Goal: Task Accomplishment & Management: Complete application form

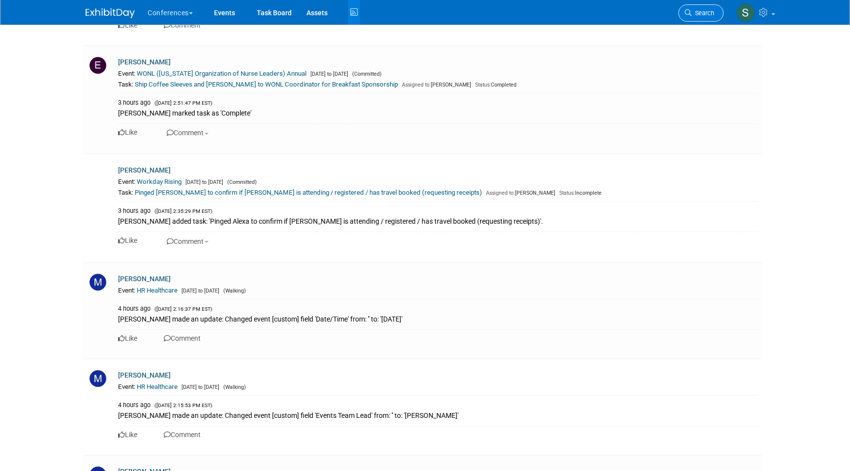
click at [687, 13] on icon at bounding box center [687, 12] width 7 height 7
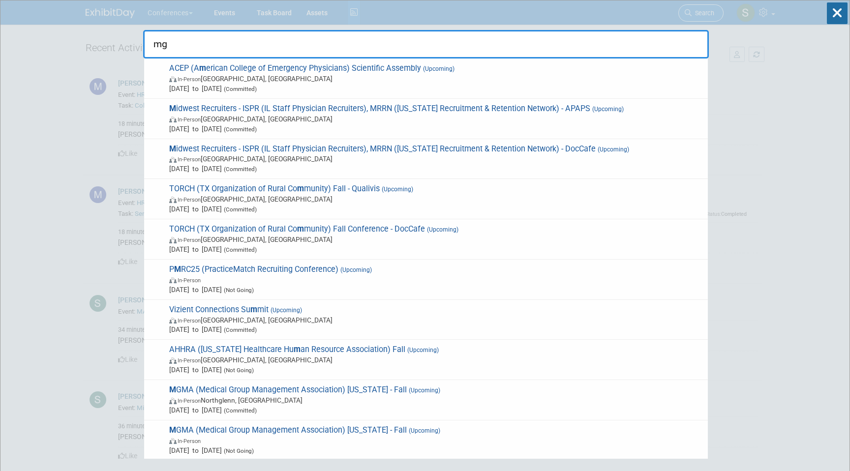
type input "mgm"
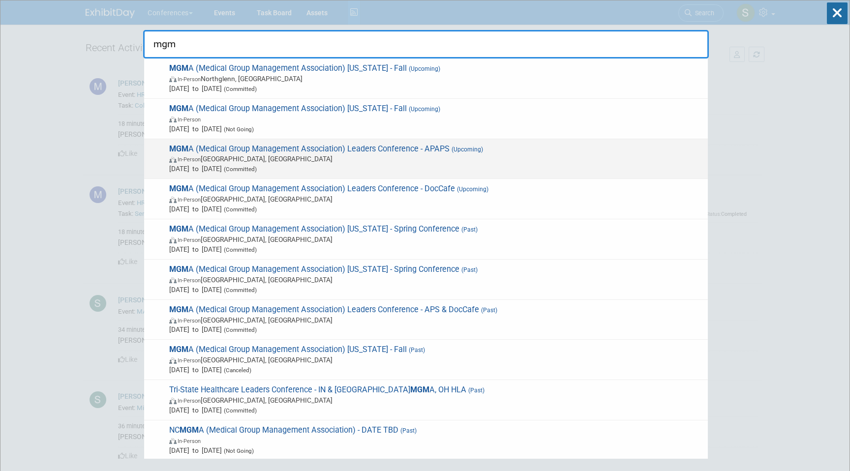
click at [448, 154] on span "In-Person Orlando, FL" at bounding box center [435, 159] width 533 height 10
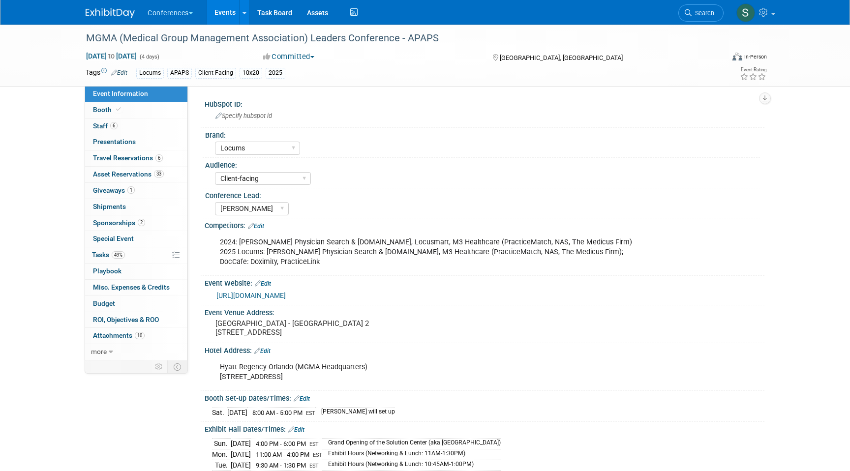
select select "Locums"
select select "Client-facing"
select select "[PERSON_NAME]"
click at [133, 222] on span "Sponsorships 2" at bounding box center [119, 223] width 52 height 8
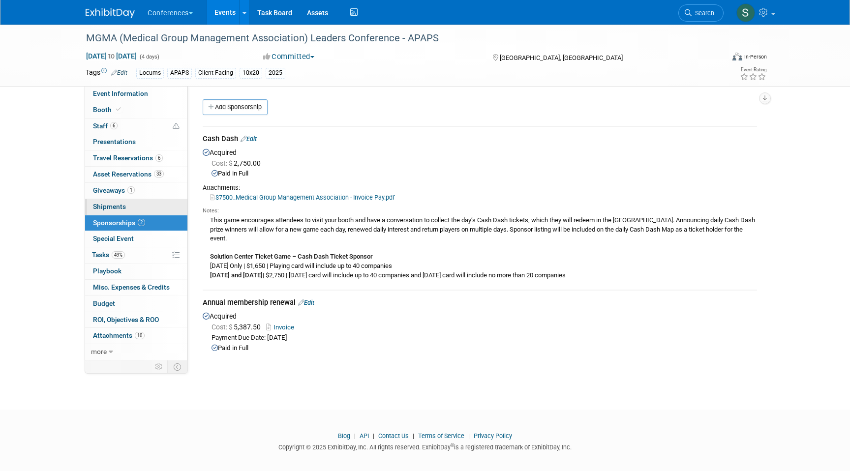
click at [133, 202] on link "0 Shipments 0" at bounding box center [136, 207] width 102 height 16
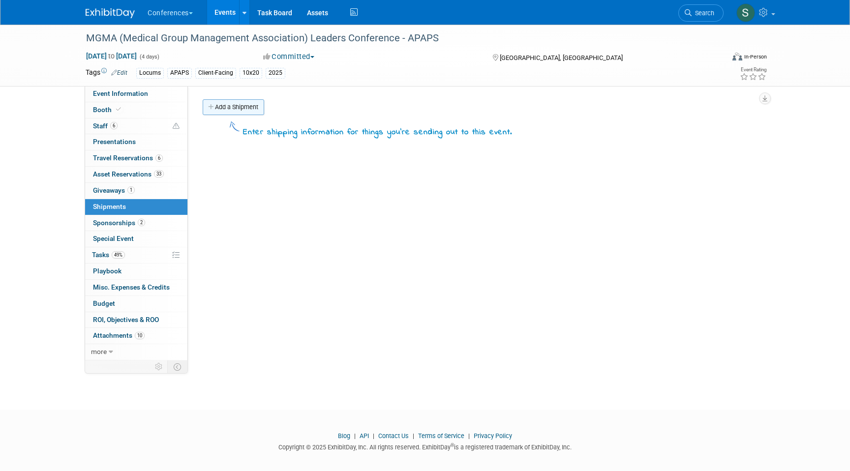
click at [242, 110] on link "Add a Shipment" at bounding box center [233, 107] width 61 height 16
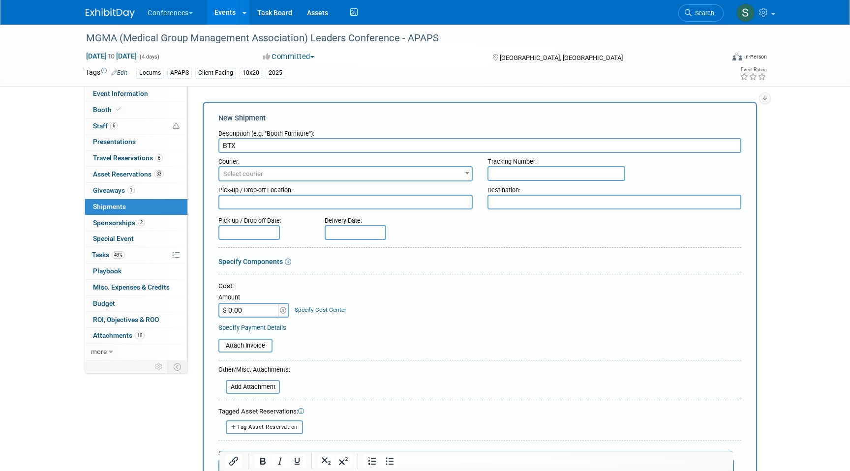
type input "BTX"
click at [267, 180] on span "Select courier" at bounding box center [345, 174] width 252 height 14
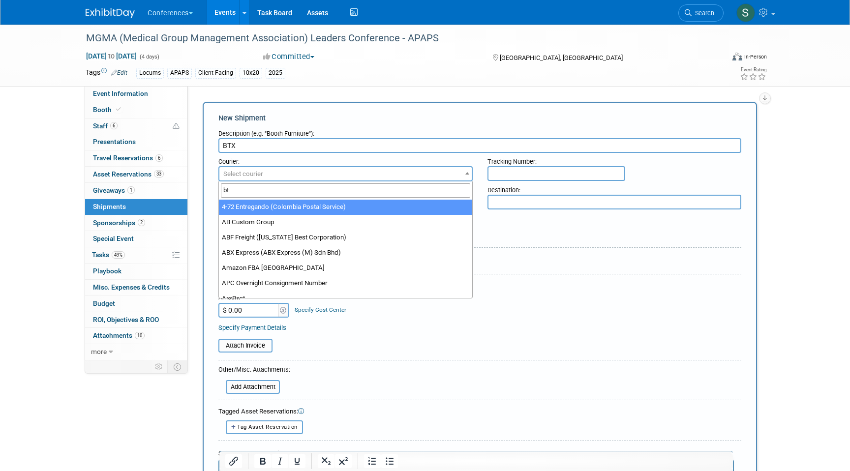
type input "btx"
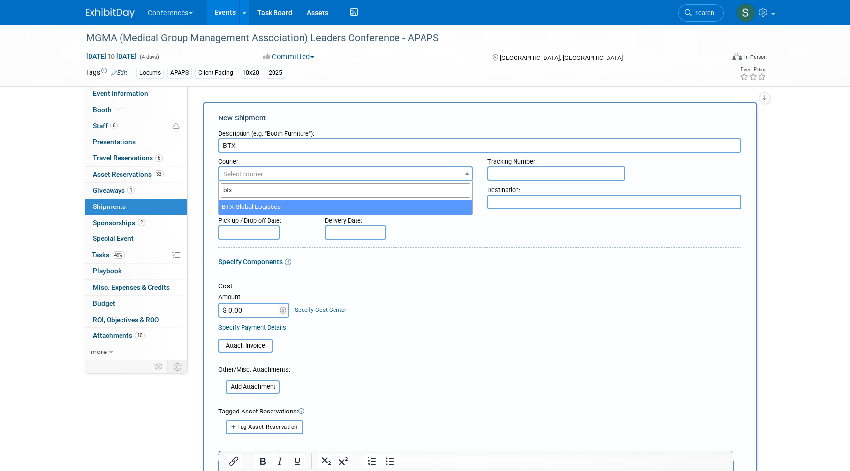
select select "573"
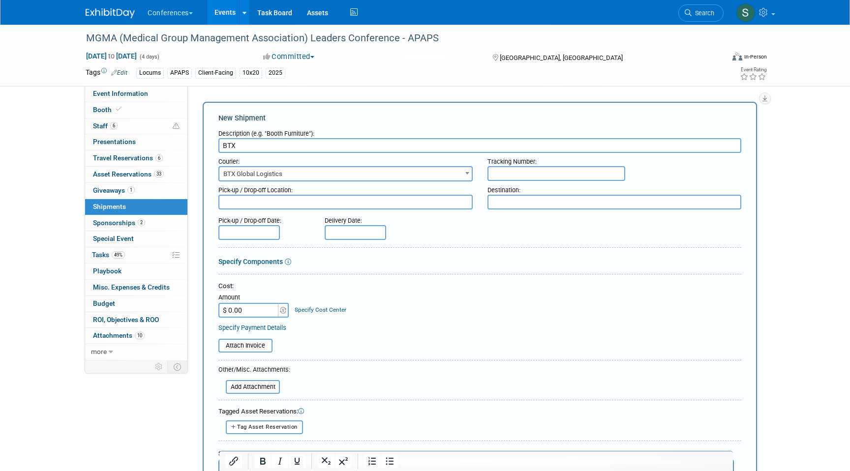
click at [260, 232] on input "text" at bounding box center [248, 232] width 61 height 15
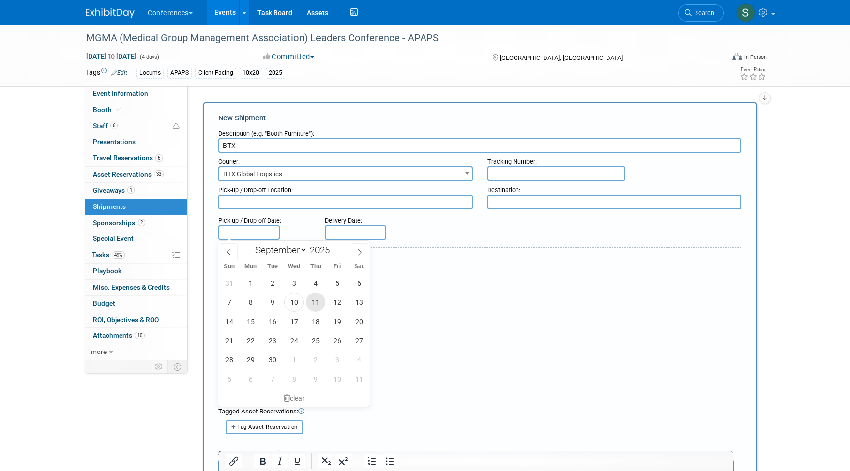
click at [316, 302] on span "11" at bounding box center [315, 302] width 19 height 19
type input "[DATE]"
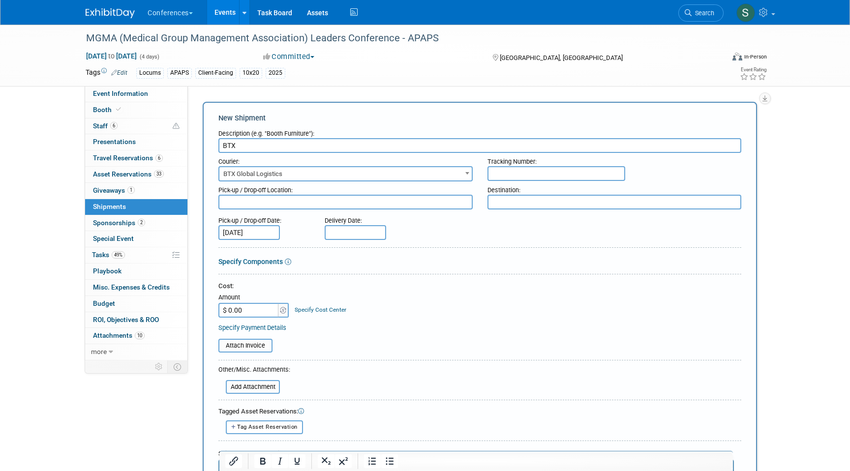
click at [350, 234] on input "text" at bounding box center [354, 232] width 61 height 15
click at [419, 324] on span "18" at bounding box center [421, 321] width 19 height 19
type input "[DATE]"
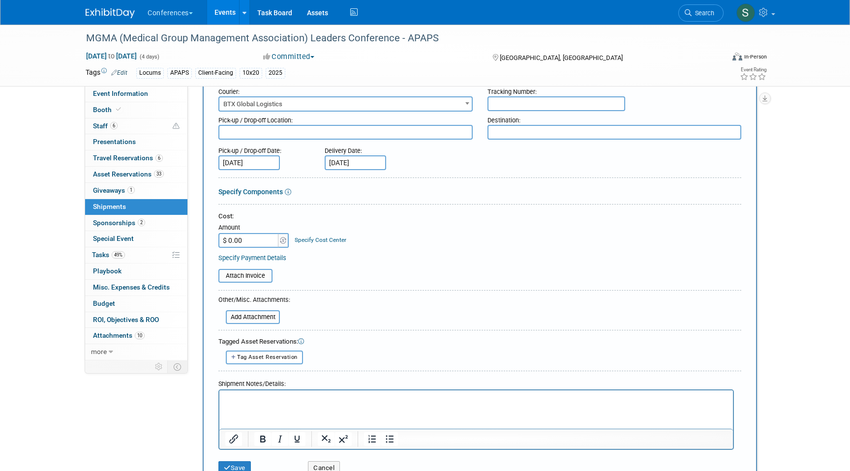
scroll to position [81, 0]
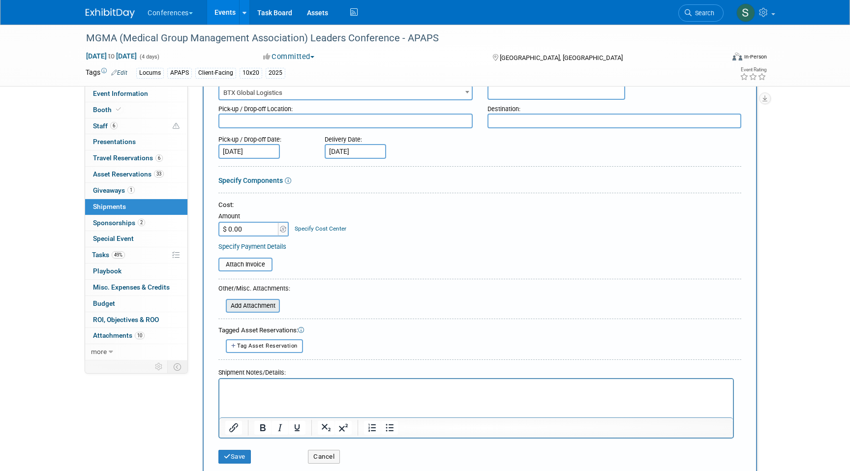
click at [254, 304] on input "file" at bounding box center [220, 306] width 117 height 12
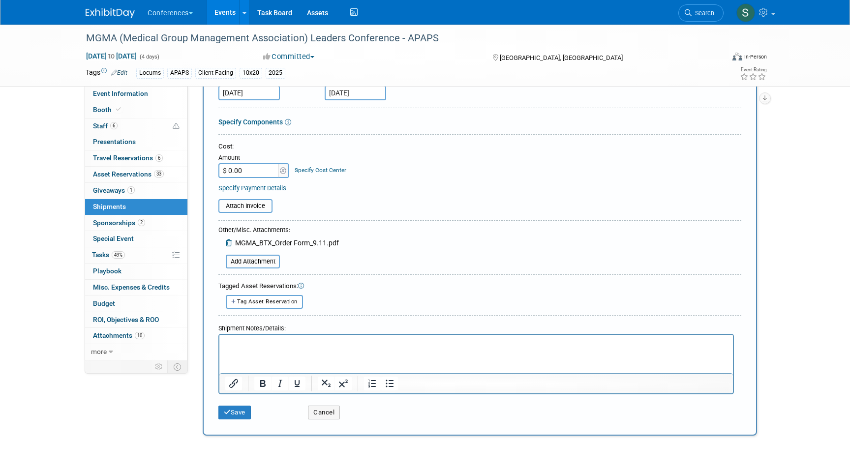
scroll to position [141, 0]
click at [243, 340] on p "Rich Text Area. Press ALT-0 for help." at bounding box center [476, 342] width 502 height 10
click at [235, 411] on button "Save" at bounding box center [234, 411] width 32 height 14
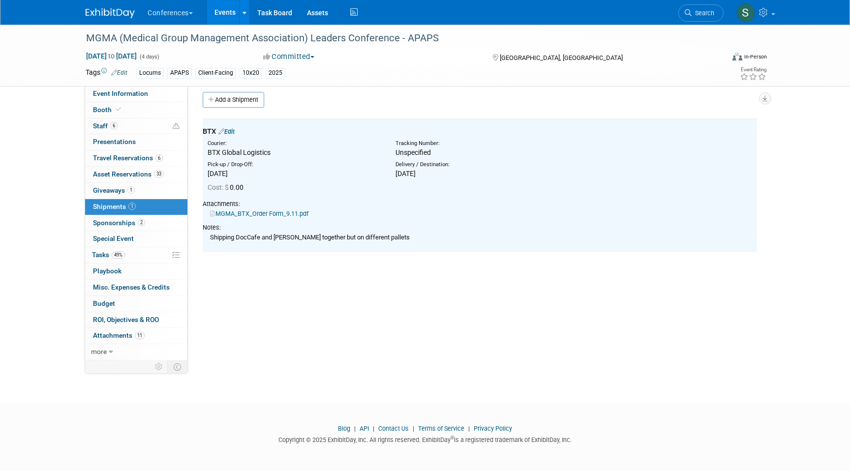
scroll to position [0, 0]
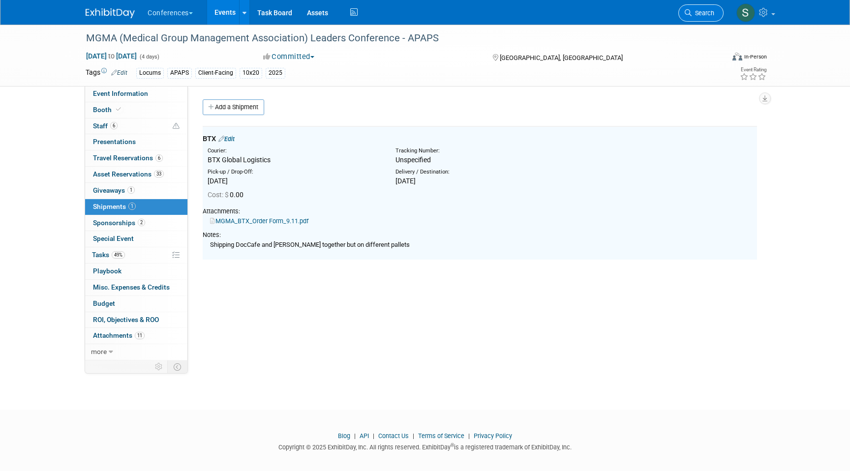
click at [697, 15] on span "Search" at bounding box center [702, 12] width 23 height 7
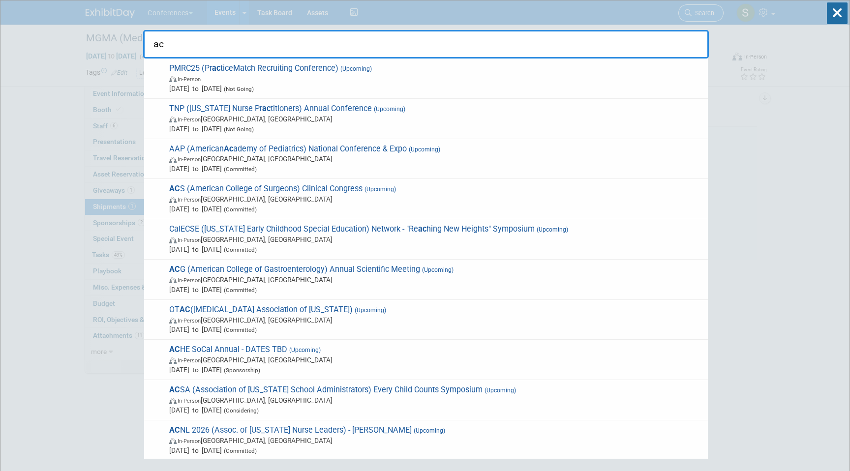
type input "acs"
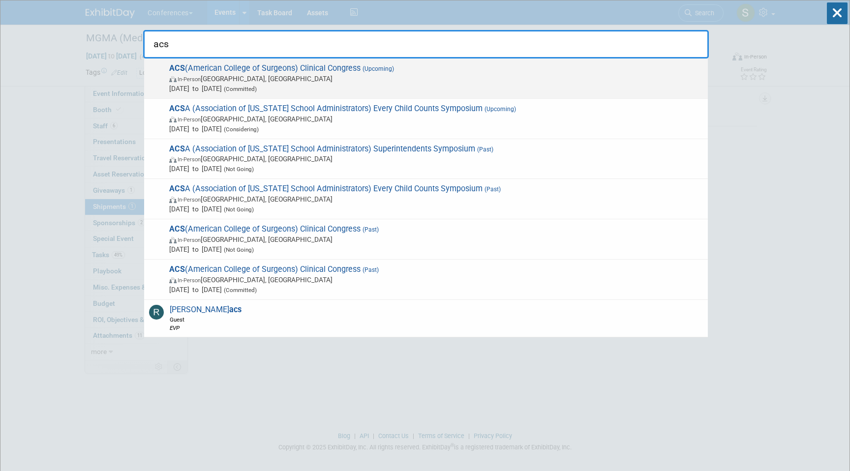
click at [371, 72] on span "(Upcoming)" at bounding box center [376, 68] width 33 height 7
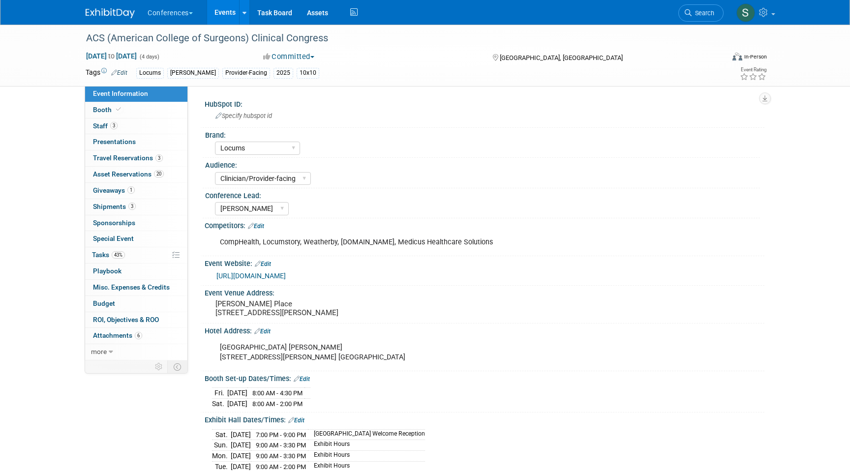
select select "Locums"
select select "Clinician/Provider-facing"
select select "[PERSON_NAME]"
click at [149, 204] on link "3 Shipments 3" at bounding box center [136, 207] width 102 height 16
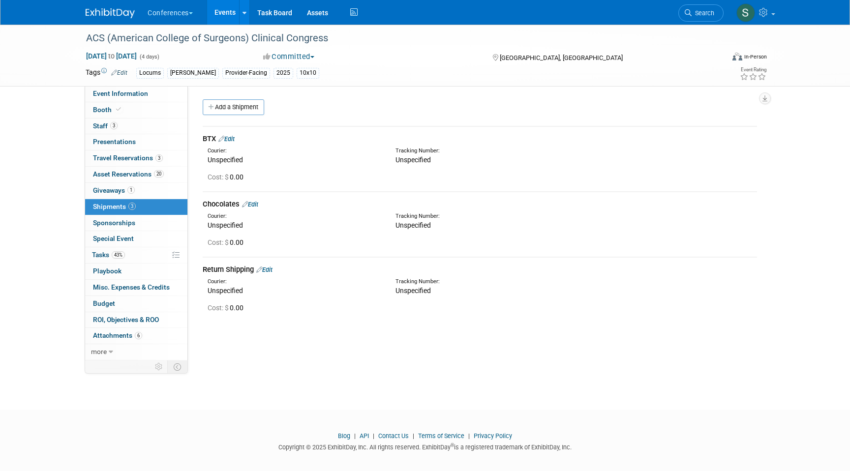
click at [234, 142] on link "Edit" at bounding box center [226, 138] width 16 height 7
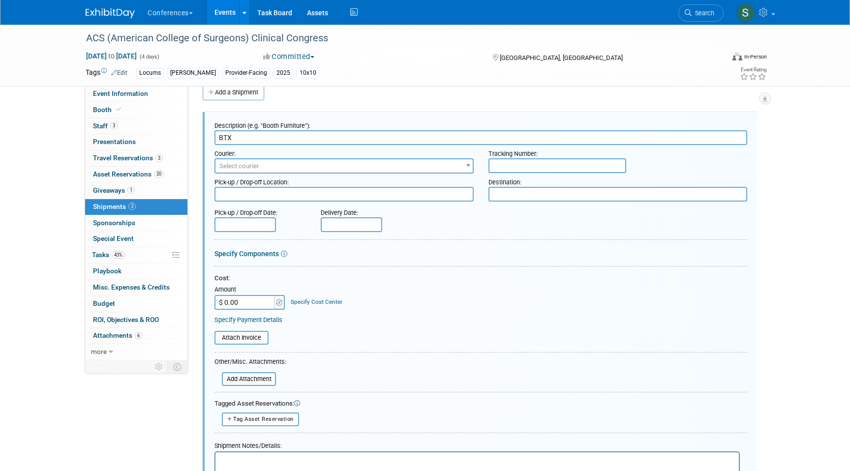
click at [257, 169] on span "Select courier" at bounding box center [239, 165] width 40 height 7
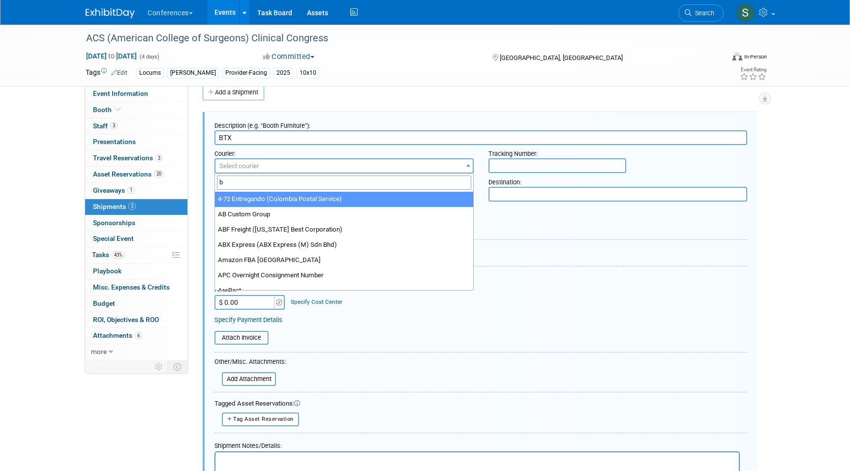
type input "bt"
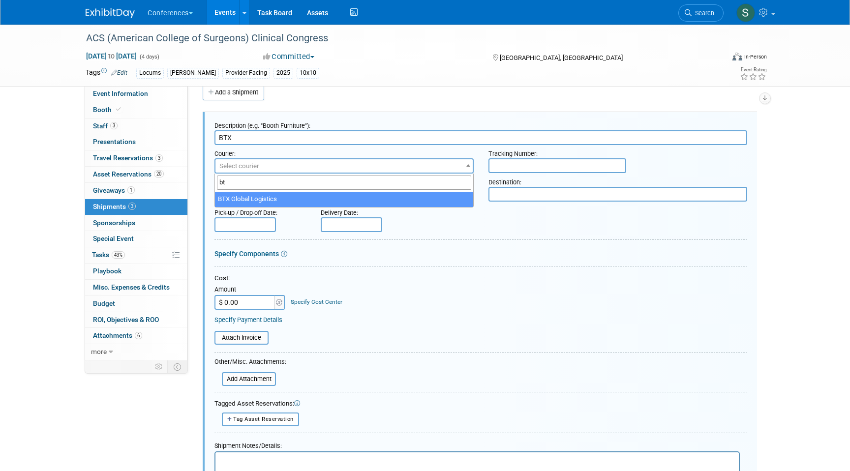
select select "573"
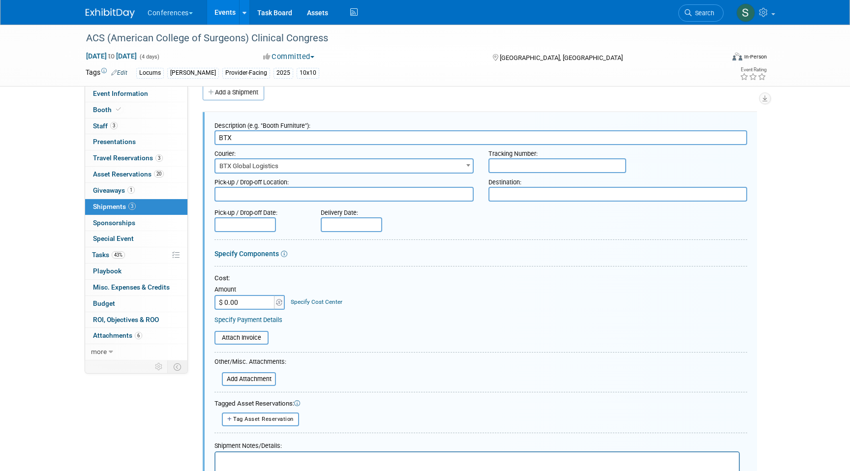
click at [255, 224] on input "text" at bounding box center [244, 224] width 61 height 15
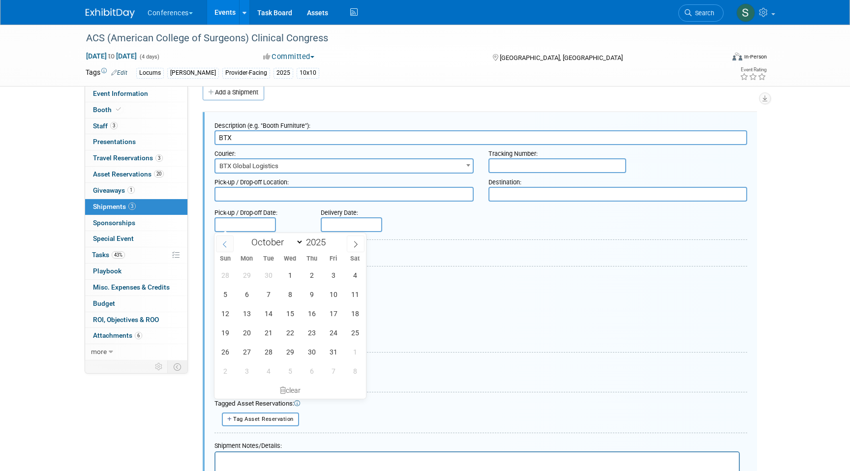
click at [218, 237] on span at bounding box center [225, 243] width 18 height 17
select select "8"
click at [310, 294] on span "11" at bounding box center [311, 294] width 19 height 19
type input "[DATE]"
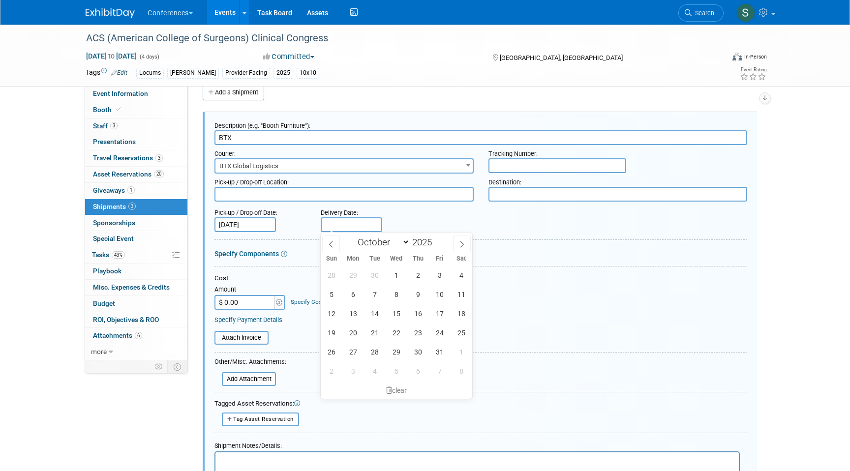
click at [346, 223] on input "text" at bounding box center [351, 224] width 61 height 15
click at [346, 241] on div "January February March April May June July August September October November De…" at bounding box center [396, 241] width 114 height 17
click at [337, 241] on span at bounding box center [331, 243] width 18 height 17
select select "8"
click at [423, 314] on span "18" at bounding box center [417, 313] width 19 height 19
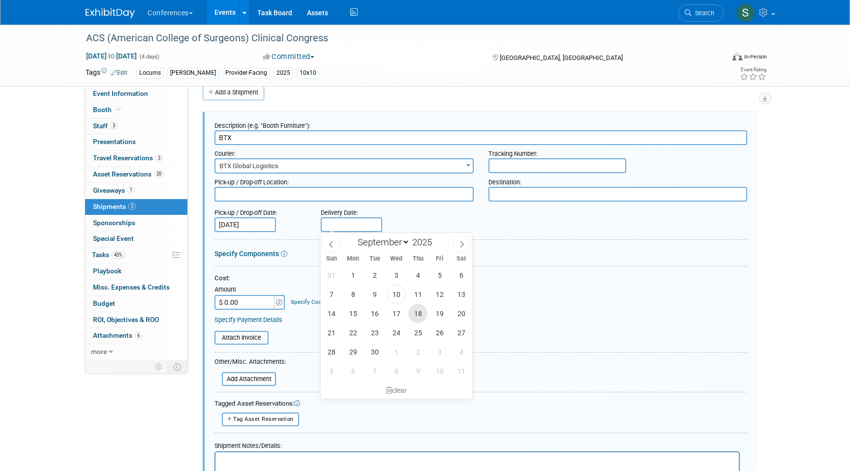
type input "[DATE]"
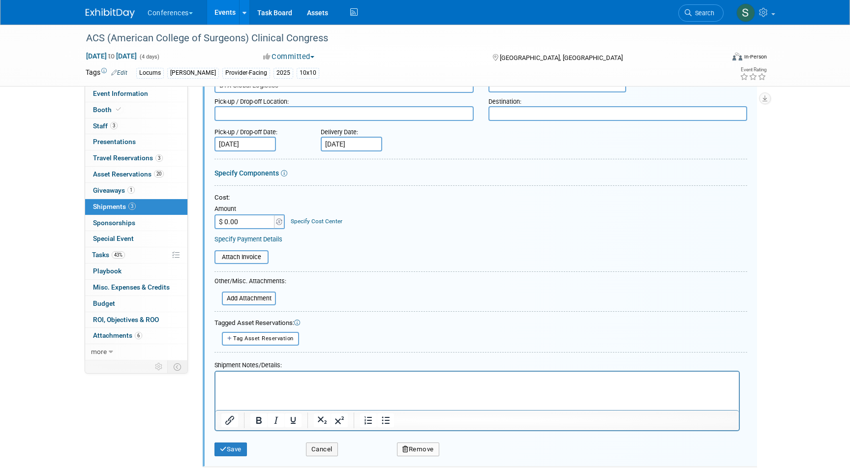
scroll to position [99, 0]
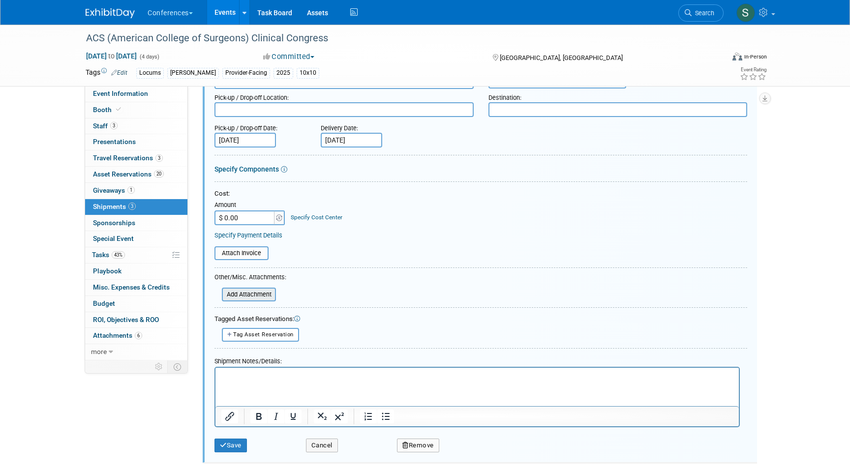
click at [257, 293] on input "file" at bounding box center [216, 295] width 117 height 12
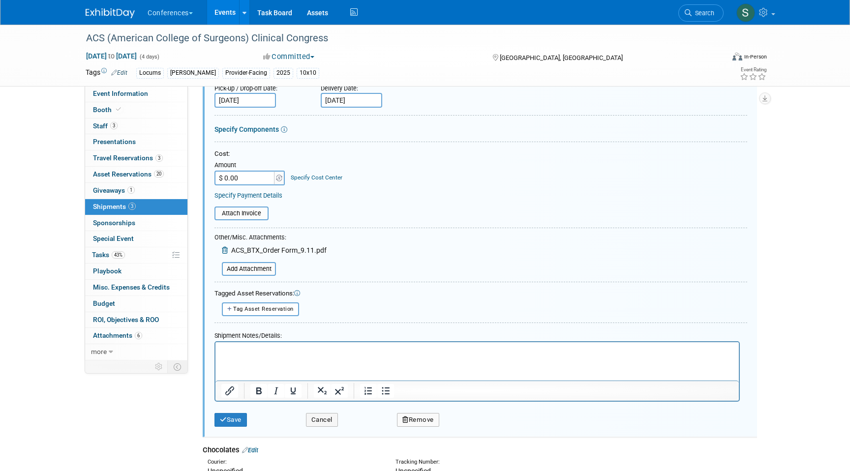
scroll to position [143, 0]
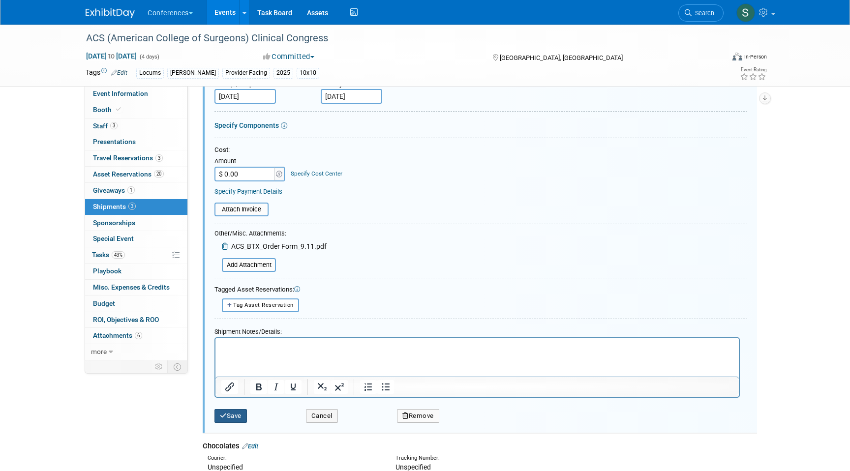
click at [232, 412] on button "Save" at bounding box center [230, 416] width 32 height 14
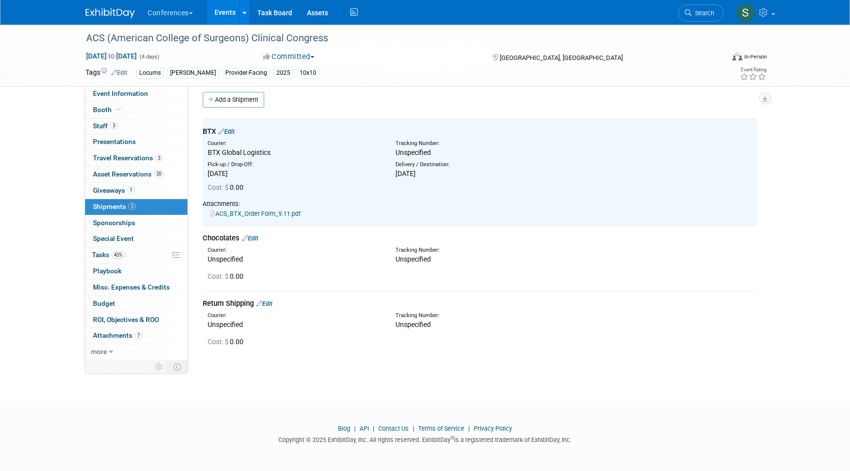
scroll to position [0, 0]
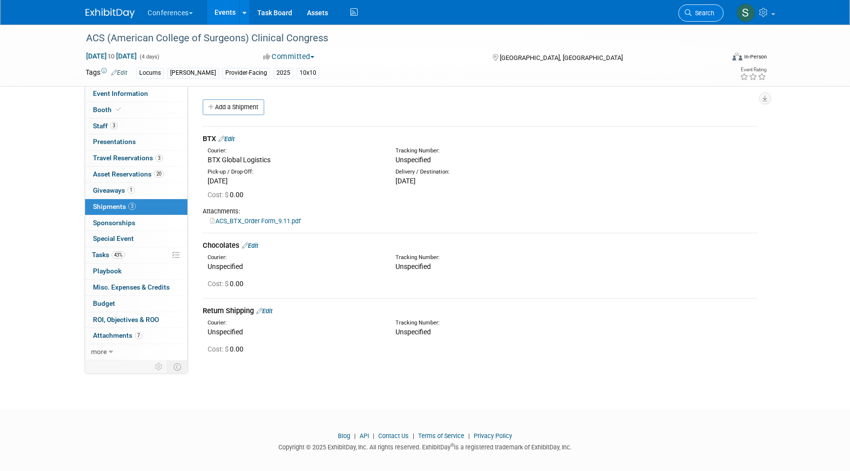
click at [696, 9] on link "Search" at bounding box center [700, 12] width 45 height 17
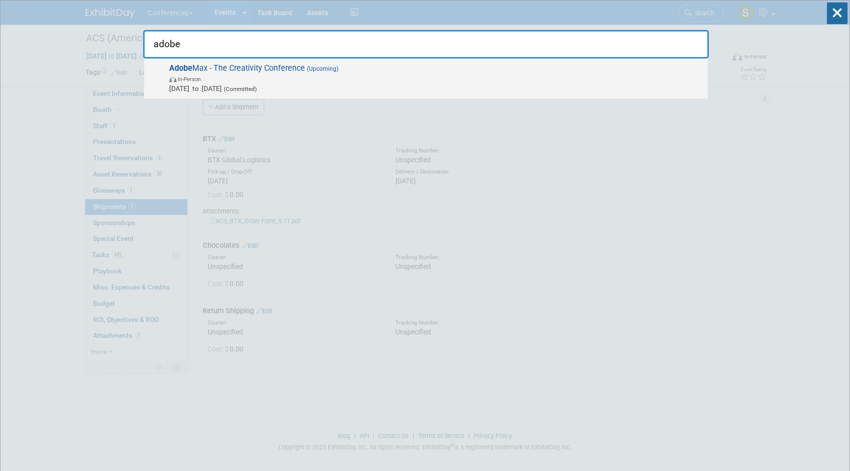
type input "adobe"
click at [417, 82] on span "In-Person" at bounding box center [435, 79] width 533 height 10
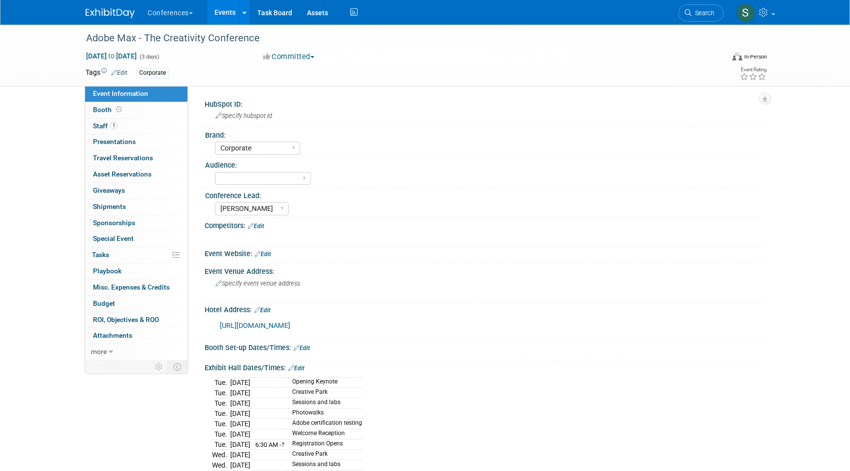
select select "Corporate"
select select "Stephanie"
click at [133, 126] on link "1 Staff 1" at bounding box center [136, 126] width 102 height 16
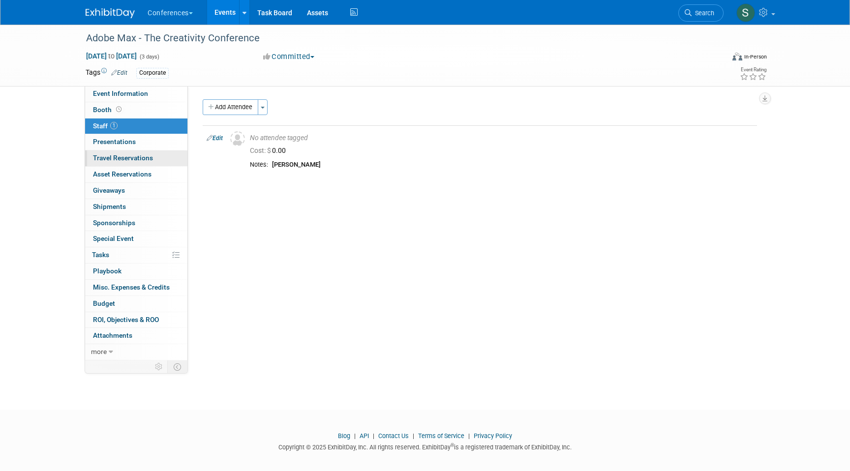
click at [143, 158] on span "Travel Reservations 0" at bounding box center [123, 158] width 60 height 8
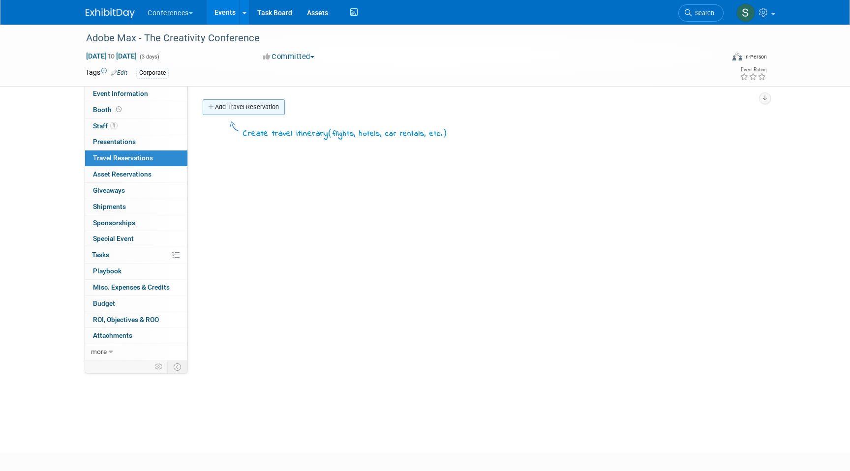
click at [259, 110] on link "Add Travel Reservation" at bounding box center [244, 107] width 82 height 16
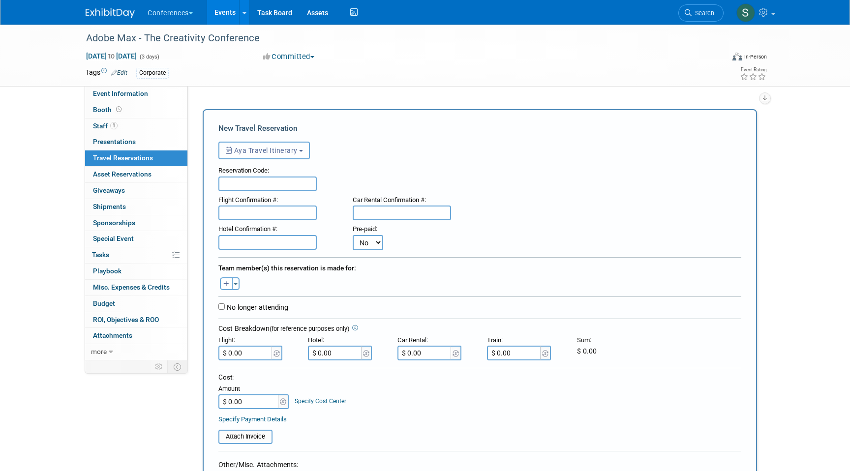
click at [257, 157] on button "Aya Travel Itinerary" at bounding box center [263, 151] width 91 height 18
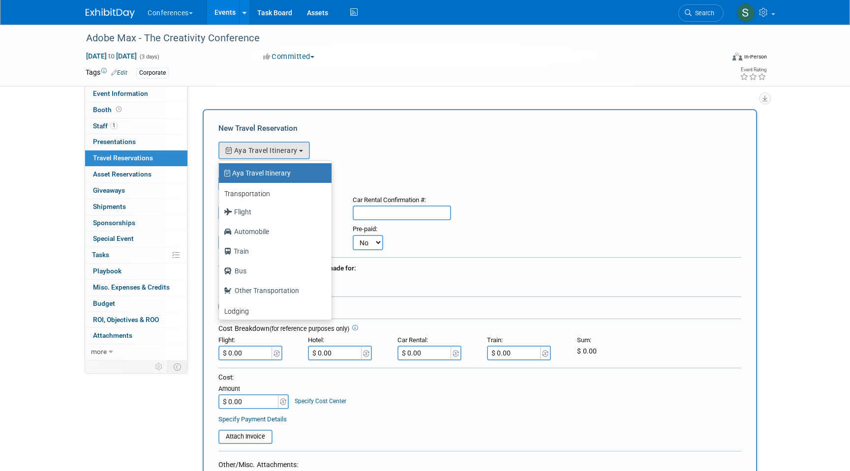
click at [350, 143] on div "<i class="fa-light fa-calendar-lines" style="padding: 6px 4px 6px 1px;"></i> Ay…" at bounding box center [479, 149] width 523 height 20
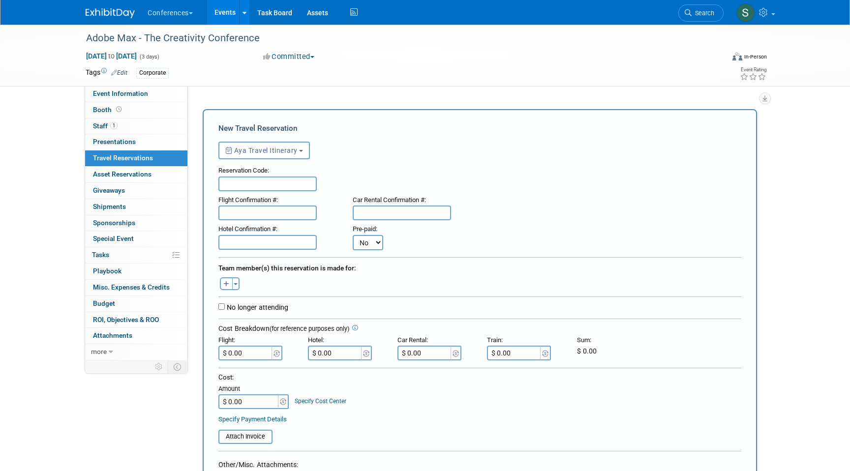
scroll to position [32, 0]
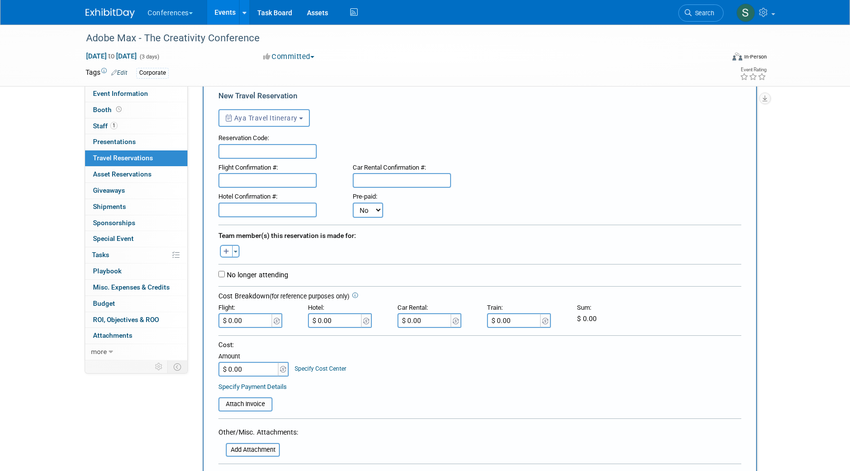
click at [275, 118] on span "Aya Travel Itinerary" at bounding box center [261, 118] width 72 height 8
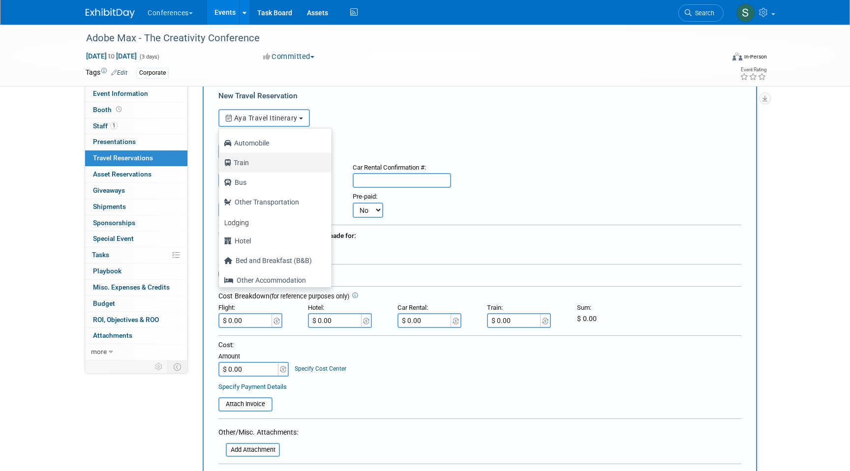
scroll to position [58, 0]
click at [250, 240] on label "Hotel" at bounding box center [273, 239] width 98 height 16
click at [220, 240] on input "Hotel" at bounding box center [217, 238] width 6 height 6
select select "6"
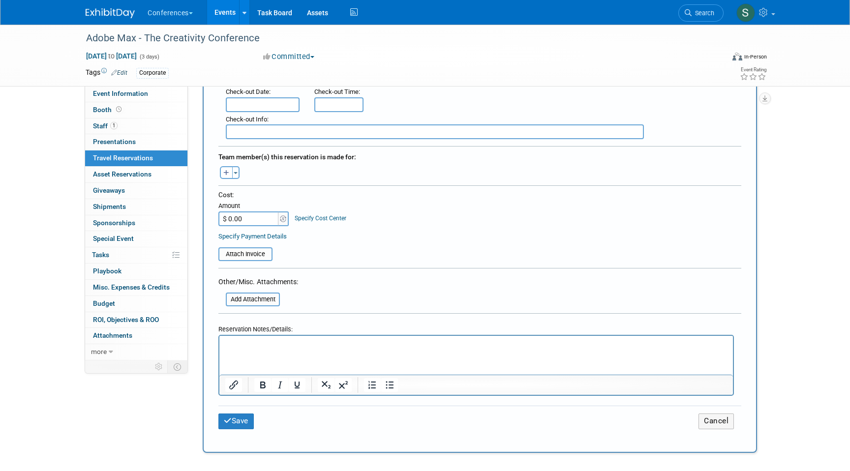
scroll to position [292, 0]
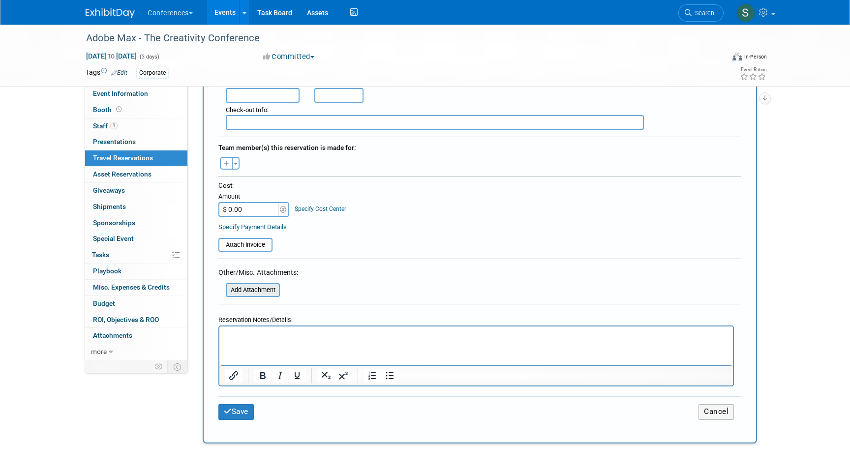
click at [259, 293] on input "file" at bounding box center [220, 290] width 117 height 12
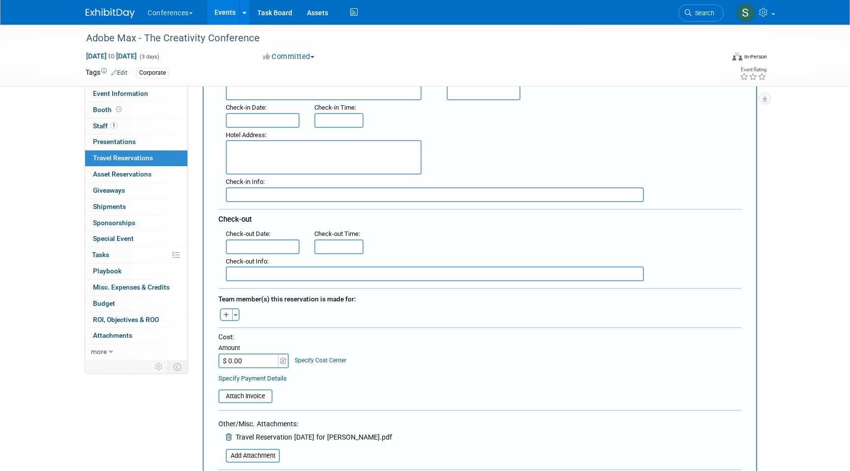
scroll to position [135, 0]
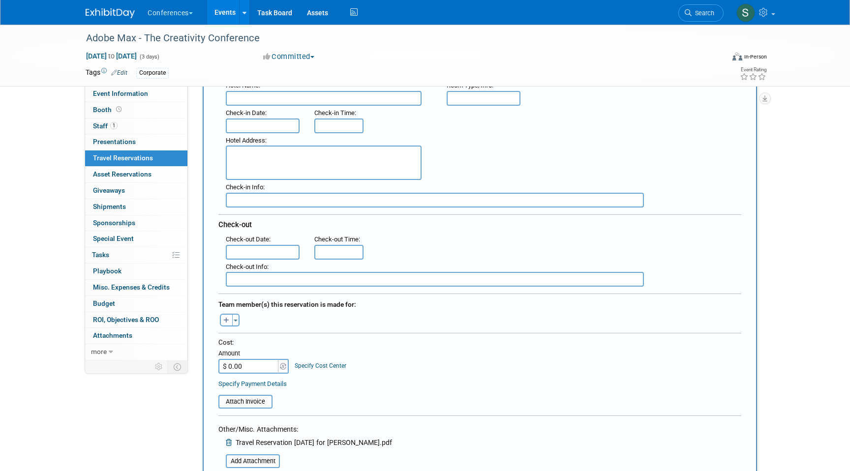
click at [270, 125] on input "text" at bounding box center [263, 125] width 74 height 15
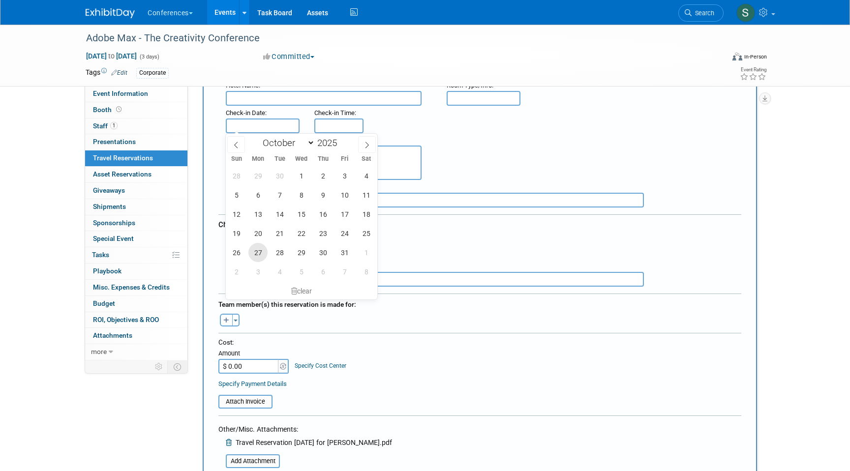
click at [254, 256] on span "27" at bounding box center [257, 252] width 19 height 19
type input "Oct 27, 2025"
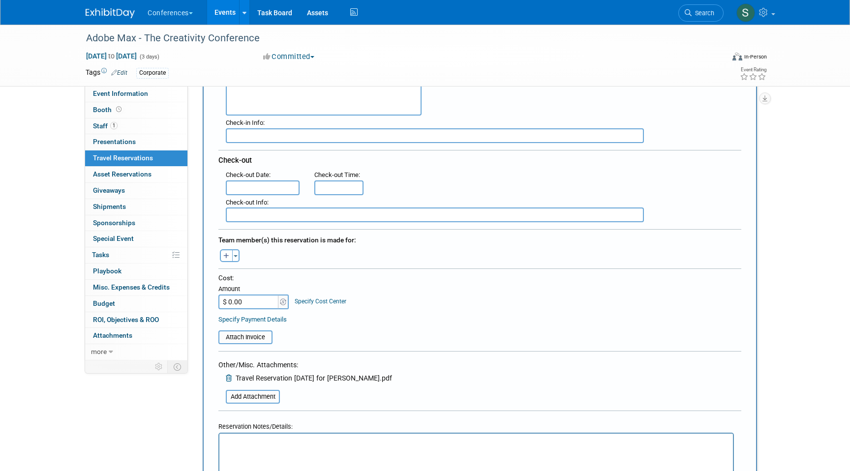
scroll to position [201, 0]
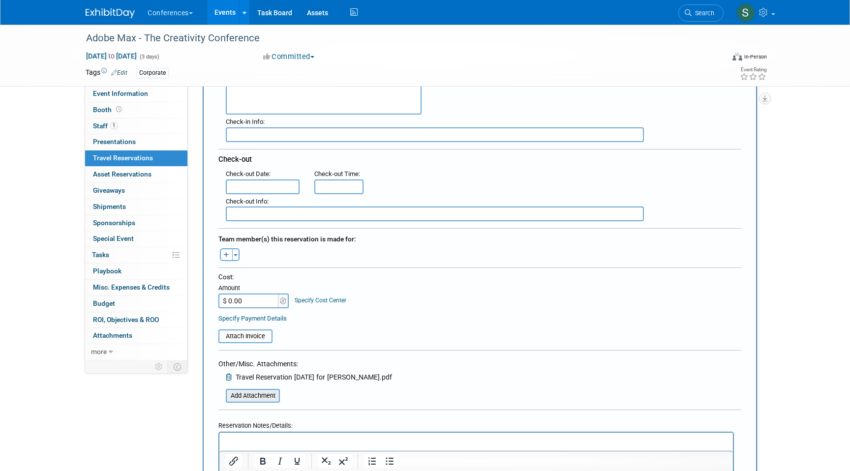
click at [262, 393] on input "file" at bounding box center [220, 396] width 117 height 12
click at [277, 190] on body "Conferences Explore: My Workspaces 2 Go to Workspace: Conferences Marketing Req…" at bounding box center [425, 34] width 850 height 471
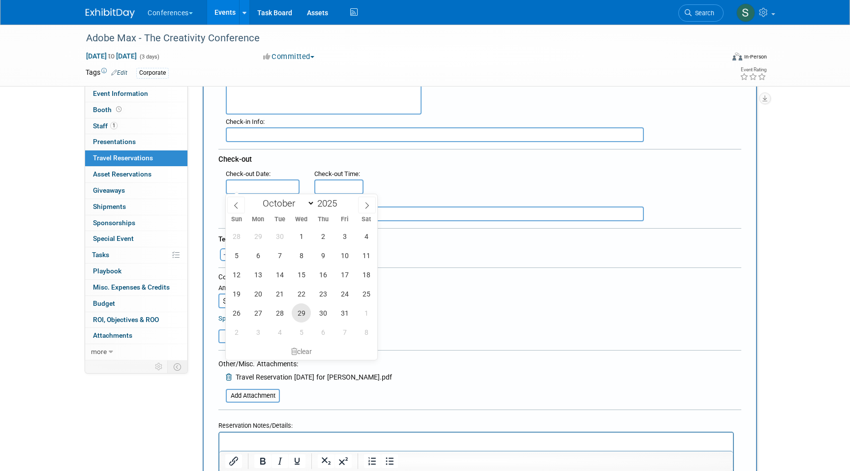
click at [304, 314] on span "29" at bounding box center [301, 312] width 19 height 19
click at [322, 305] on span "30" at bounding box center [322, 312] width 19 height 19
type input "Oct 30, 2025"
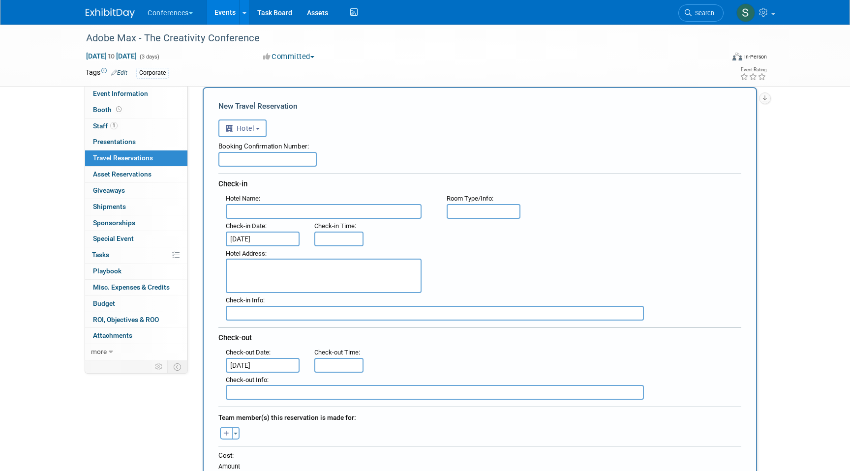
scroll to position [4, 0]
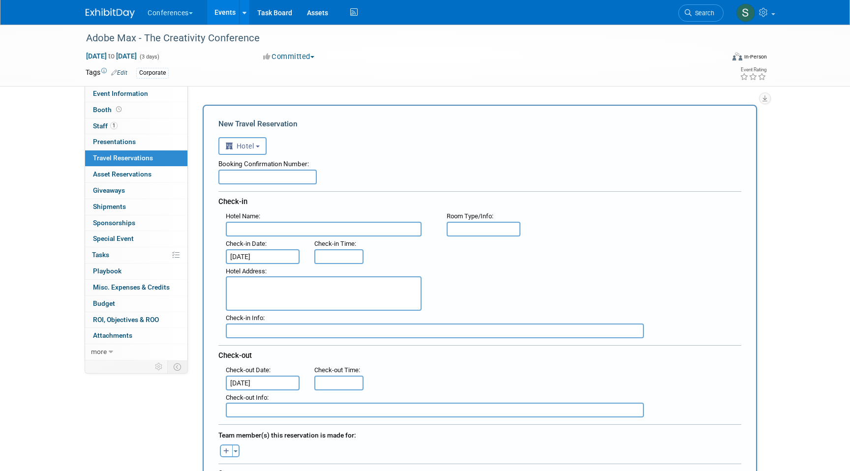
click at [285, 288] on textarea at bounding box center [324, 293] width 196 height 34
paste textarea "DOUBLETREE BY HILTON LOS ANGELE"
click at [229, 294] on textarea "DOUBLETREE BY HILTON LOS ANGELE" at bounding box center [324, 293] width 196 height 34
click at [353, 282] on textarea "DOUBLETREE BY HILTON LOS ANGELE" at bounding box center [324, 293] width 196 height 34
paste textarea "120 South Los Angeles St. Los Angeles CA 90012"
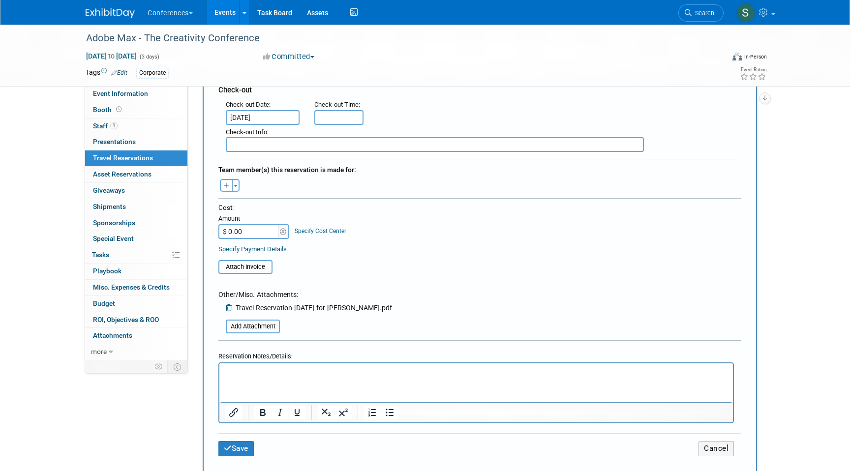
scroll to position [313, 0]
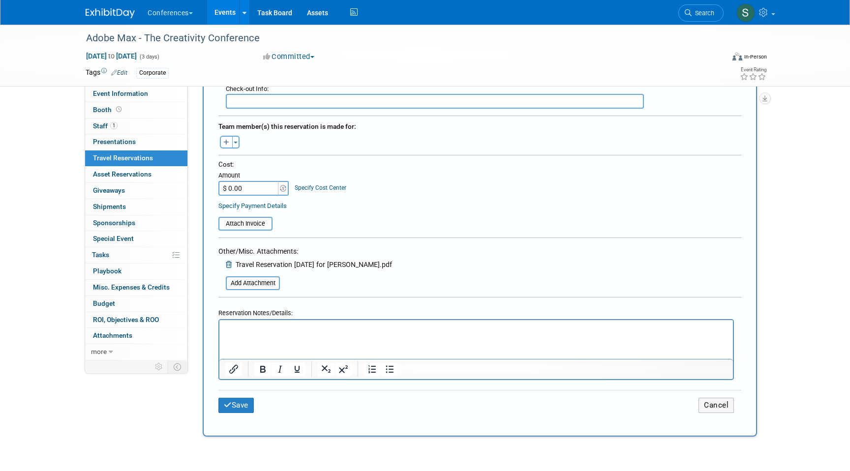
type textarea "DOUBLETREE BY HILTON LOS ANGELES 120 South Los Angeles St. Los Angeles CA 90012"
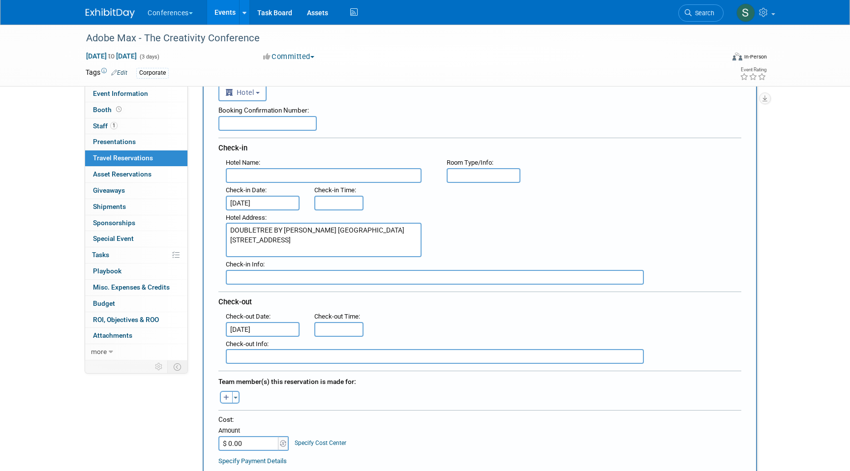
scroll to position [55, 0]
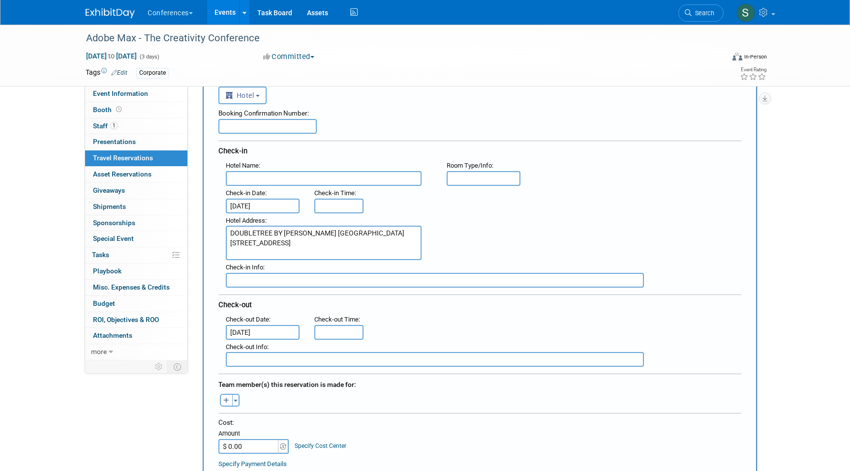
click at [246, 129] on input "text" at bounding box center [267, 126] width 98 height 15
paste input "86039073"
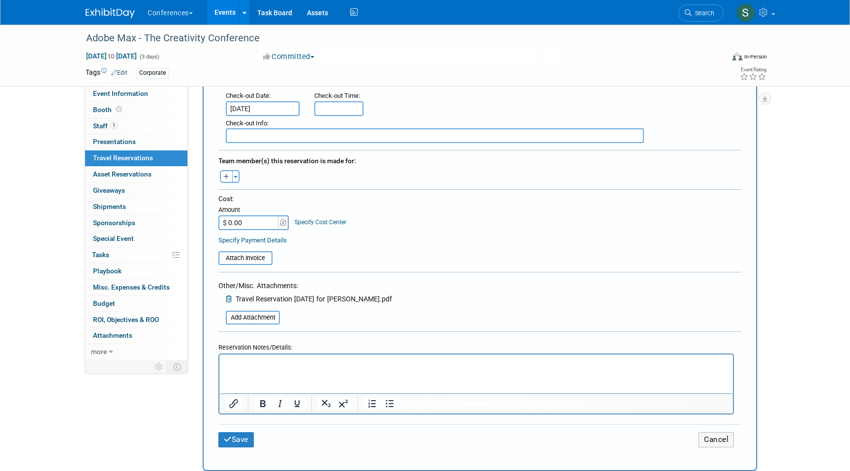
scroll to position [280, 0]
type input "86039073"
click at [250, 437] on button "Save" at bounding box center [235, 438] width 35 height 15
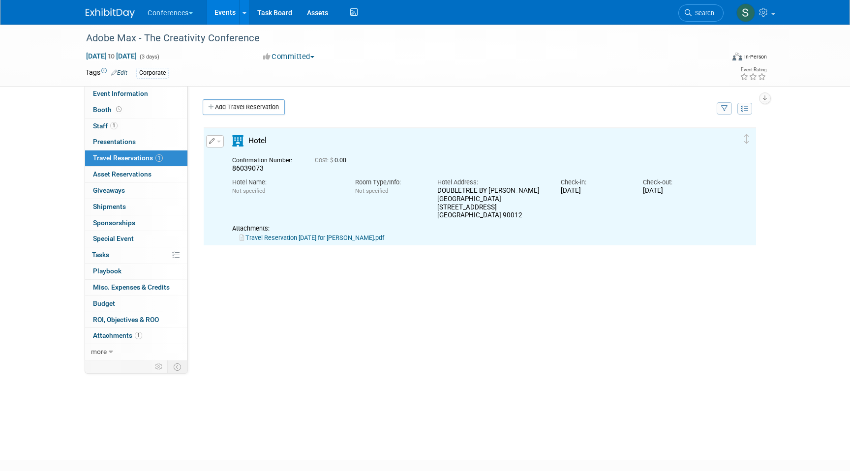
scroll to position [0, 0]
